Goal: Book appointment/travel/reservation

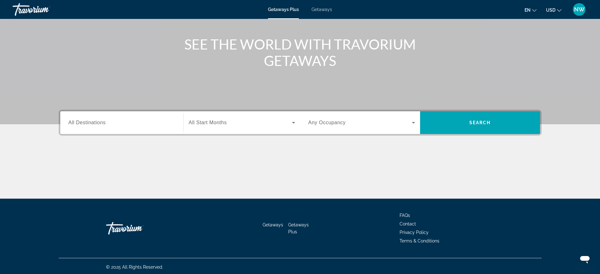
scroll to position [67, 0]
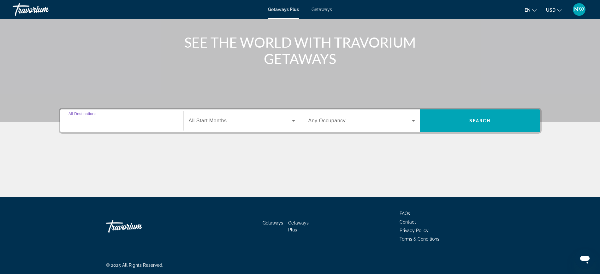
click at [94, 124] on div "Destination All Destinations" at bounding box center [122, 121] width 107 height 18
click at [94, 124] on input "Destination All Destinations" at bounding box center [122, 121] width 107 height 8
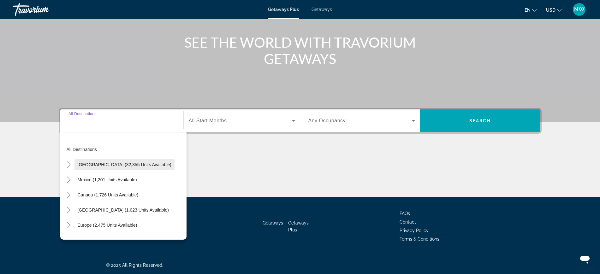
click at [94, 163] on span "[GEOGRAPHIC_DATA] (32,355 units available)" at bounding box center [125, 164] width 94 height 5
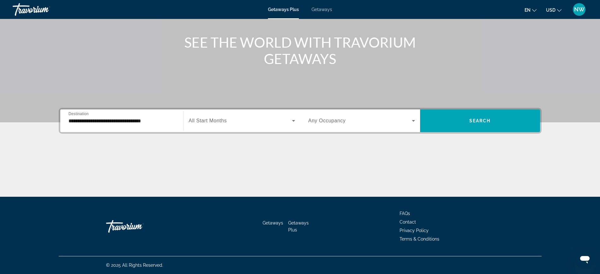
click at [94, 163] on div "Main content" at bounding box center [300, 173] width 483 height 47
click at [106, 122] on input "**********" at bounding box center [122, 121] width 107 height 8
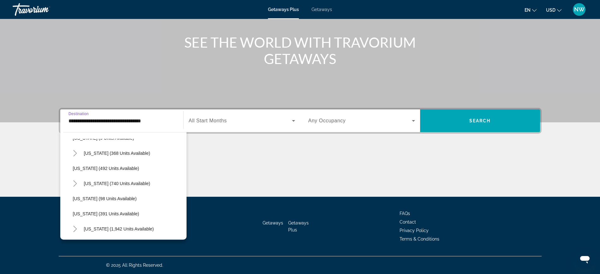
scroll to position [237, 0]
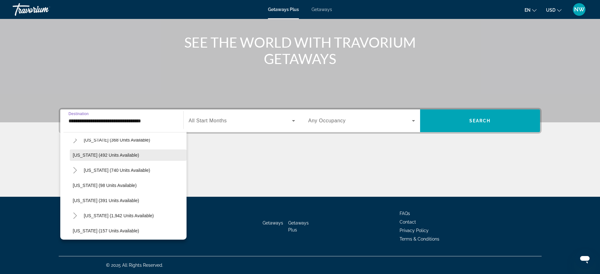
click at [107, 153] on span "[US_STATE] (492 units available)" at bounding box center [106, 155] width 66 height 5
type input "**********"
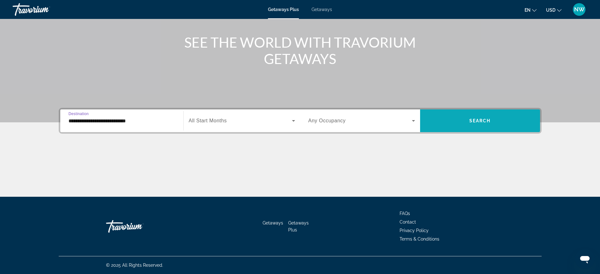
click at [472, 118] on span "Search" at bounding box center [480, 120] width 21 height 5
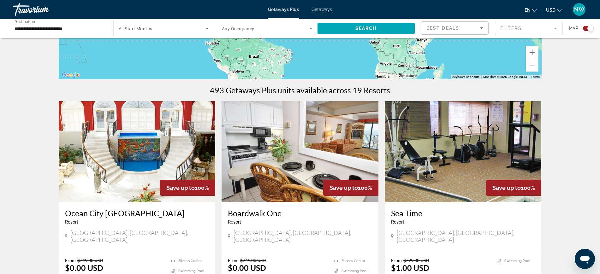
scroll to position [158, 0]
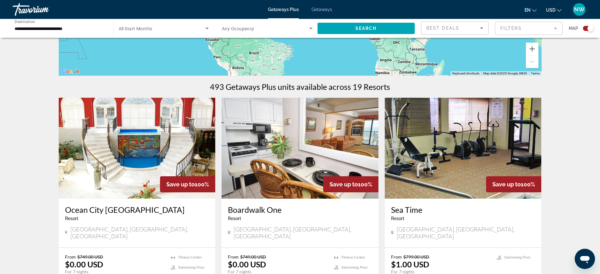
click at [144, 144] on img "Main content" at bounding box center [137, 148] width 157 height 101
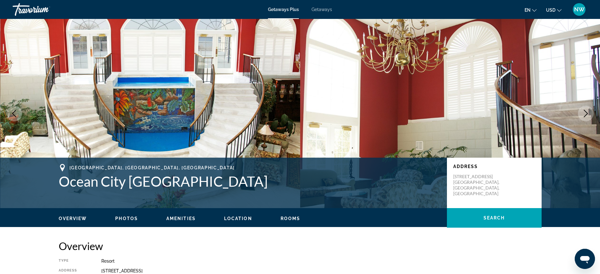
click at [586, 112] on icon "Next image" at bounding box center [586, 114] width 4 height 8
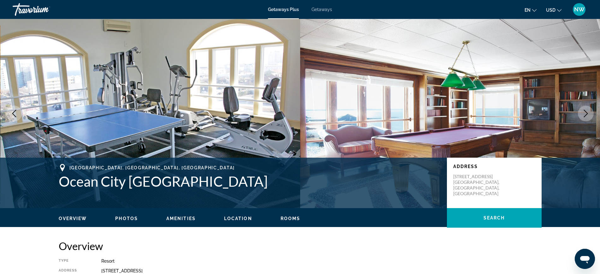
click at [586, 112] on icon "Next image" at bounding box center [586, 114] width 4 height 8
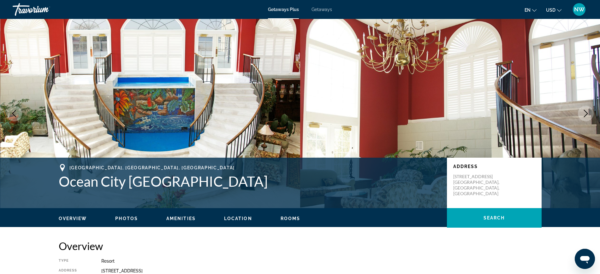
click at [586, 112] on icon "Next image" at bounding box center [586, 114] width 4 height 8
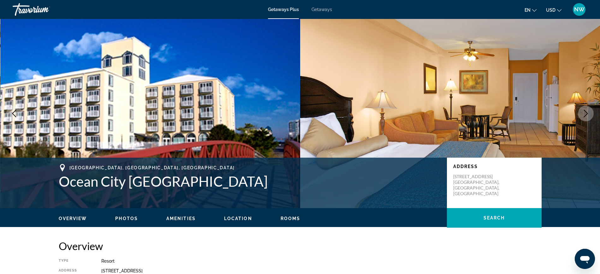
click at [586, 112] on icon "Next image" at bounding box center [586, 114] width 4 height 8
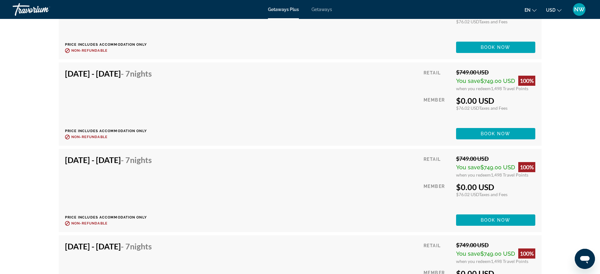
scroll to position [1500, 0]
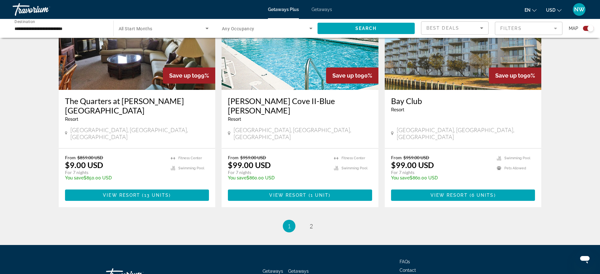
scroll to position [943, 0]
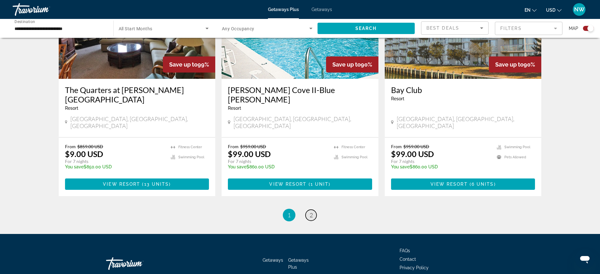
click at [311, 212] on span "2" at bounding box center [311, 215] width 3 height 7
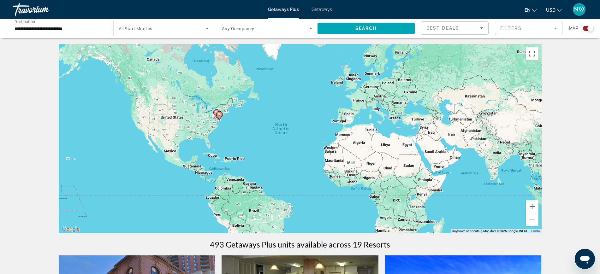
click at [69, 28] on input "**********" at bounding box center [60, 29] width 91 height 8
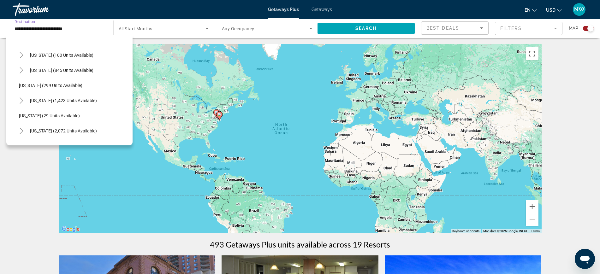
scroll to position [395, 0]
click at [74, 69] on span "[US_STATE] (845 units available)" at bounding box center [61, 69] width 63 height 5
click at [74, 69] on div "To activate drag with keyboard, press Alt + Enter. Once in keyboard drag state,…" at bounding box center [300, 139] width 483 height 190
type input "**********"
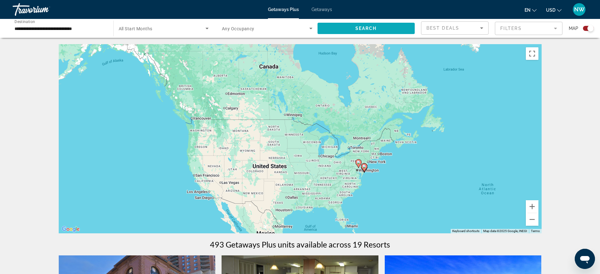
click at [351, 28] on span "Search widget" at bounding box center [367, 28] width 98 height 15
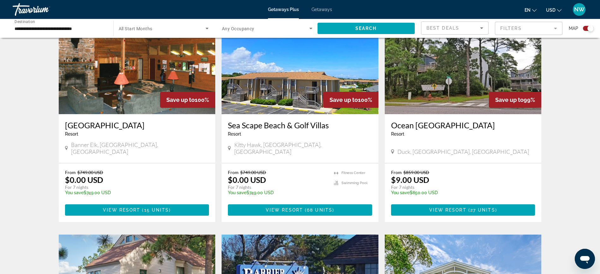
scroll to position [197, 0]
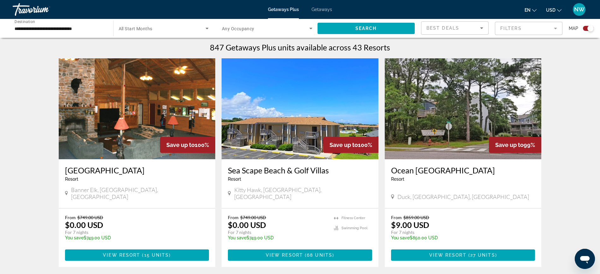
click at [136, 117] on img "Main content" at bounding box center [137, 108] width 157 height 101
click at [0, 0] on div at bounding box center [0, 0] width 0 height 0
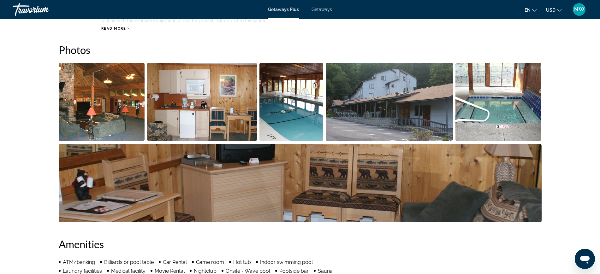
scroll to position [276, 0]
